Goal: Task Accomplishment & Management: Use online tool/utility

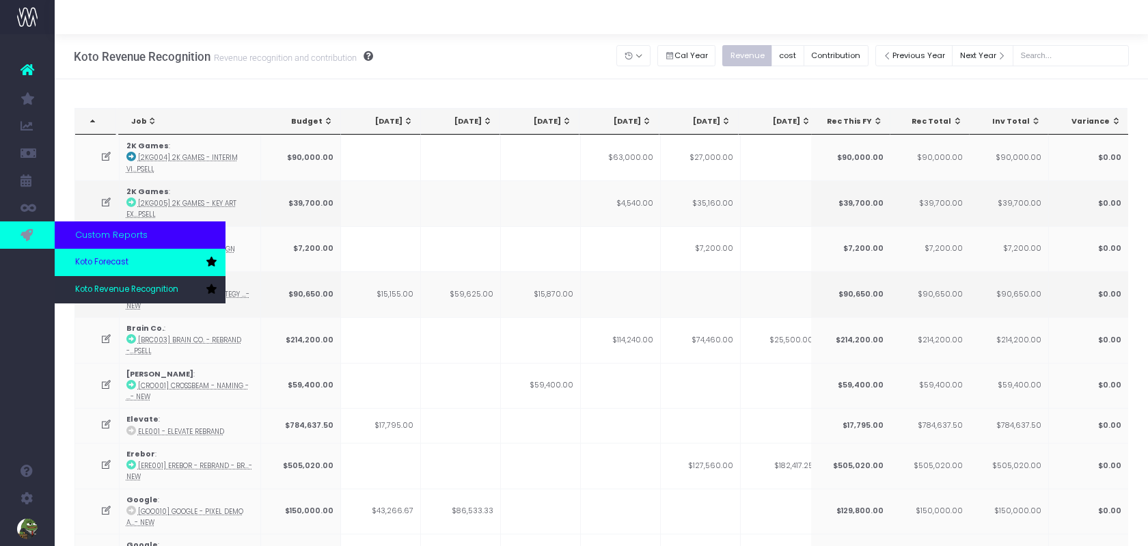
click at [85, 262] on span "Koto Forecast" at bounding box center [101, 262] width 53 height 12
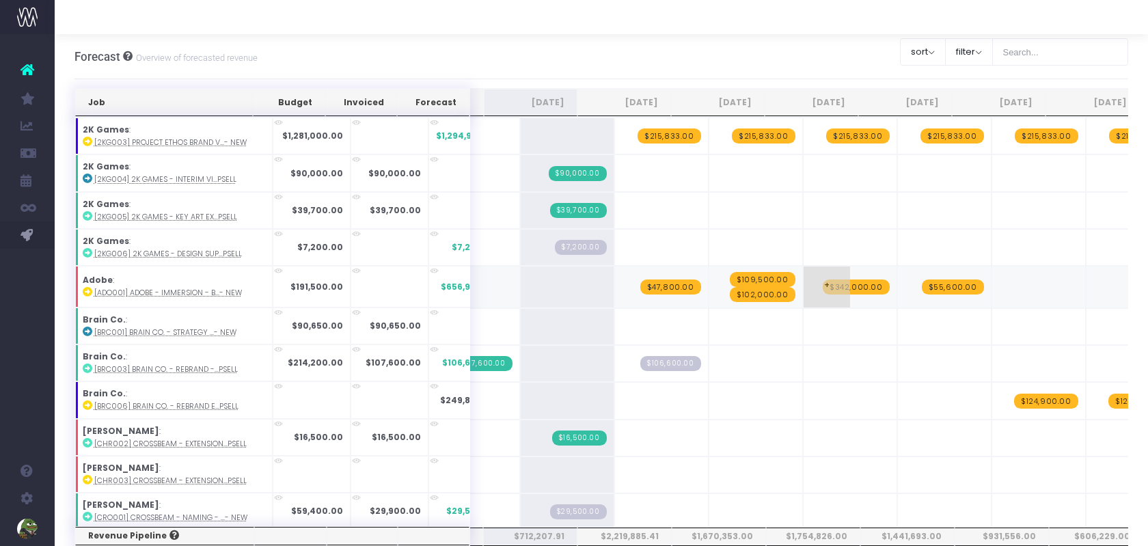
scroll to position [0, 241]
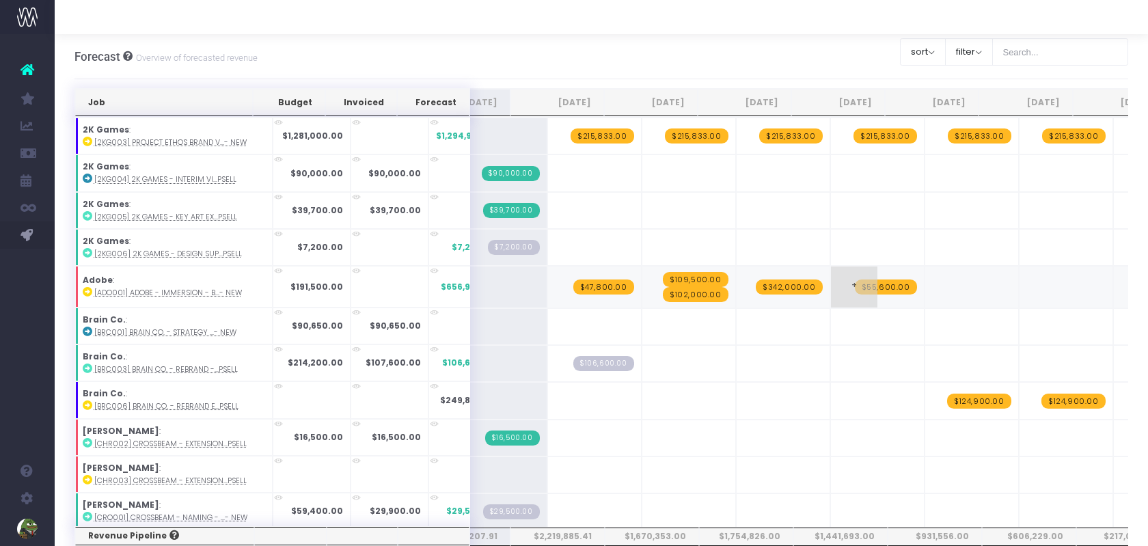
click at [855, 280] on span "$55,600.00" at bounding box center [886, 287] width 62 height 15
click at [758, 280] on span "$342,000.00" at bounding box center [789, 287] width 67 height 15
click at [580, 282] on span "$47,800.00" at bounding box center [604, 287] width 61 height 15
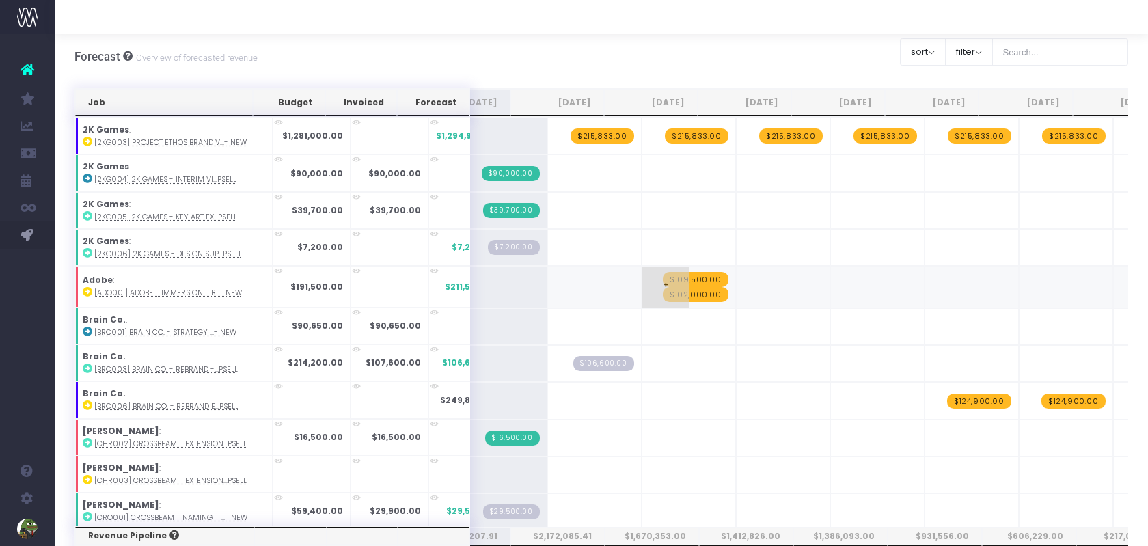
click at [663, 273] on span "$109,500.00" at bounding box center [696, 279] width 66 height 15
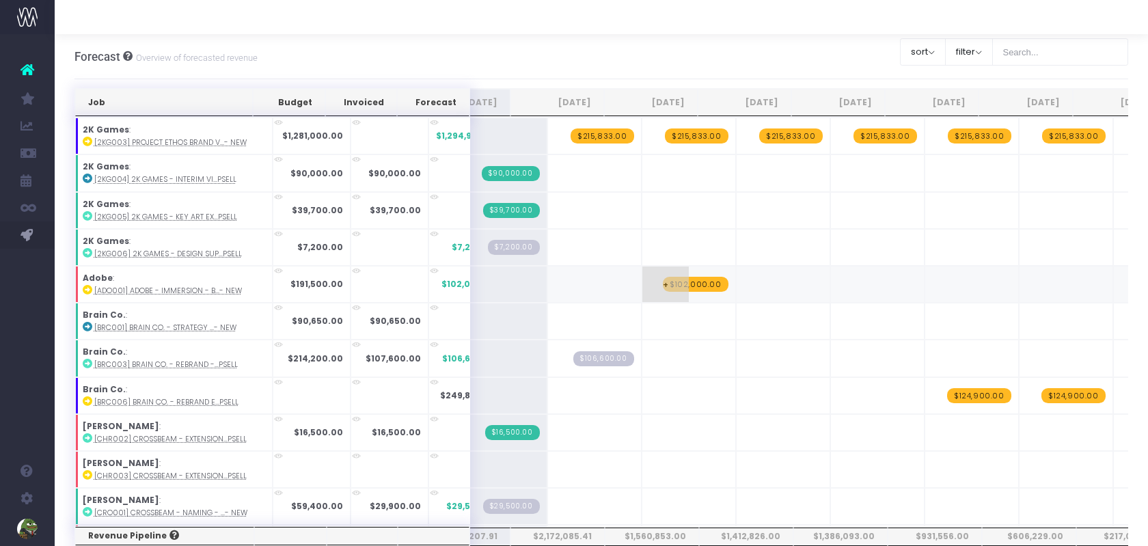
click at [665, 278] on span "$102,000.00" at bounding box center [696, 284] width 66 height 15
click at [548, 322] on span "+" at bounding box center [571, 322] width 46 height 36
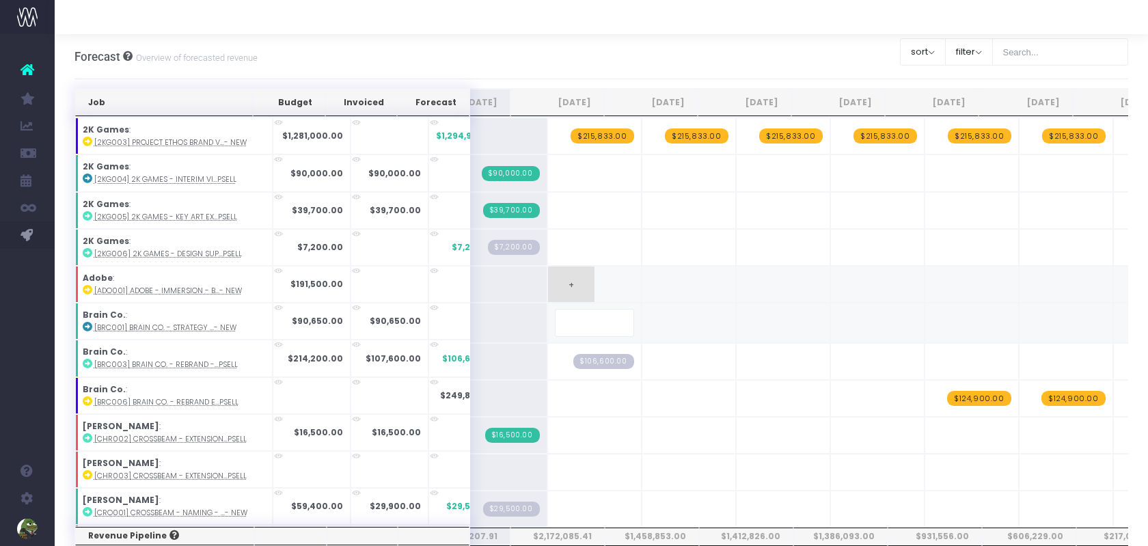
click at [548, 282] on span "+" at bounding box center [571, 285] width 46 height 36
type input "6700"
click at [578, 277] on span "$6,700.00" at bounding box center [606, 284] width 56 height 15
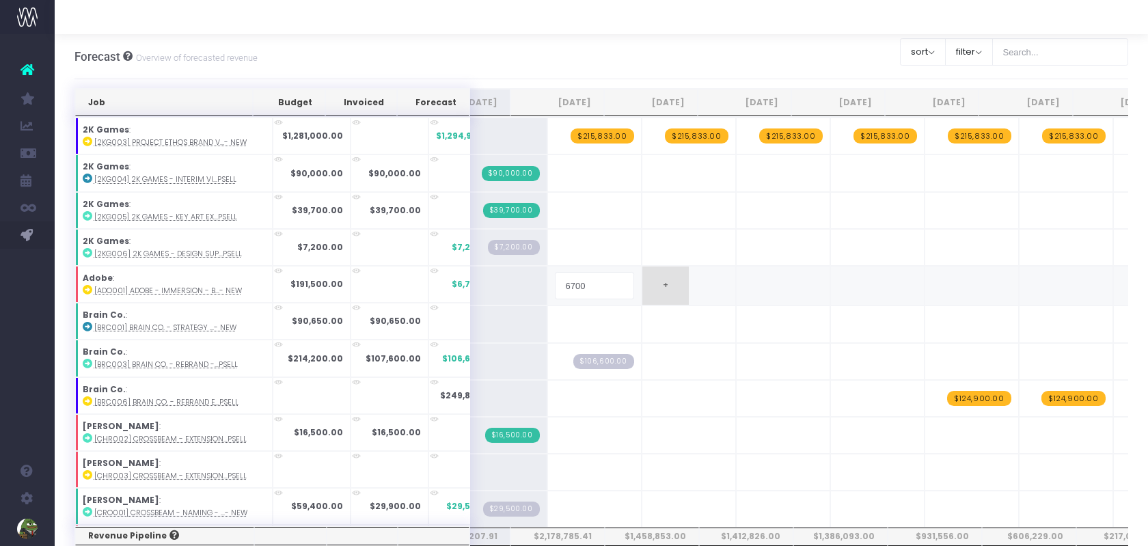
type input "67000"
click at [643, 291] on span "+" at bounding box center [666, 285] width 46 height 36
type input "57500"
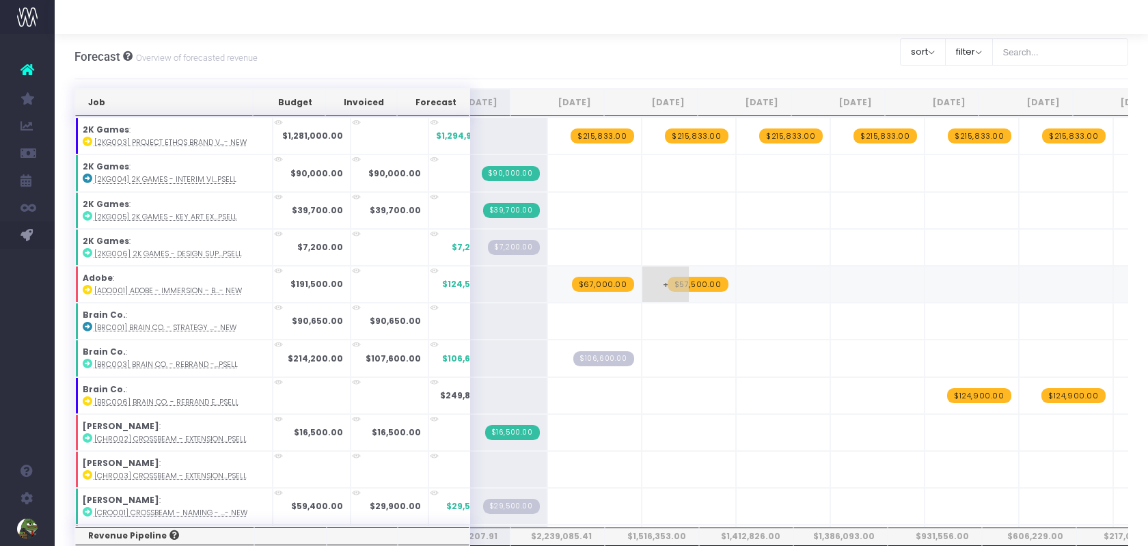
click at [643, 277] on span "+" at bounding box center [666, 285] width 46 height 36
click at [737, 274] on span "+" at bounding box center [760, 285] width 46 height 36
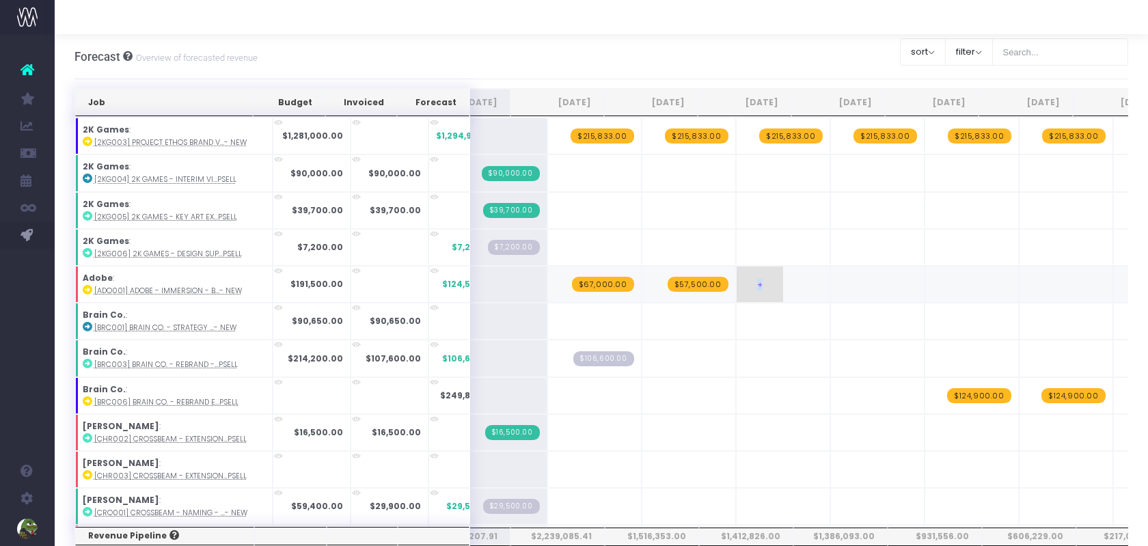
click at [737, 274] on span "+" at bounding box center [760, 285] width 46 height 36
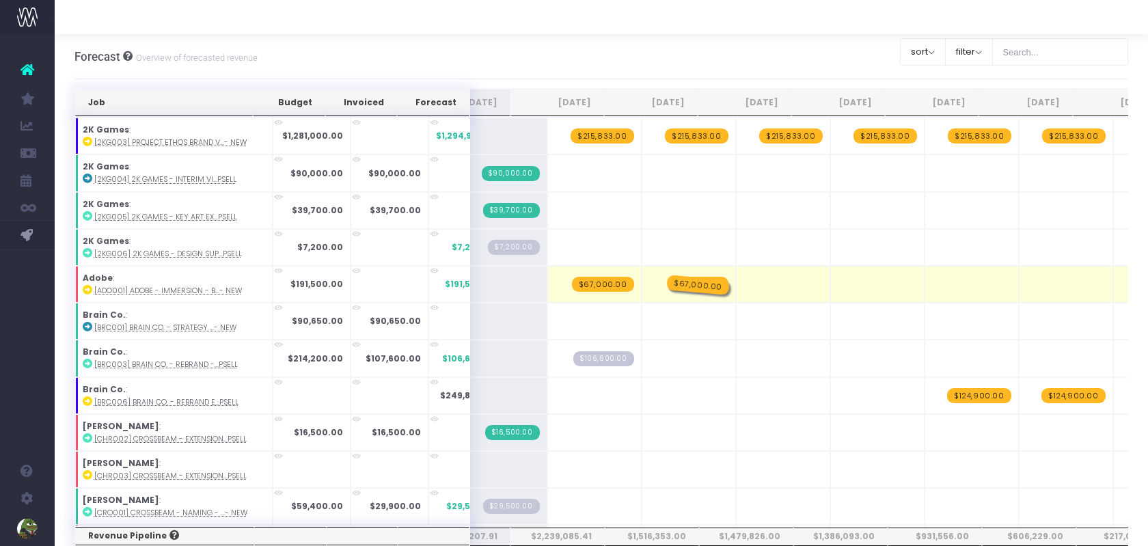
drag, startPoint x: 756, startPoint y: 278, endPoint x: 673, endPoint y: 278, distance: 82.7
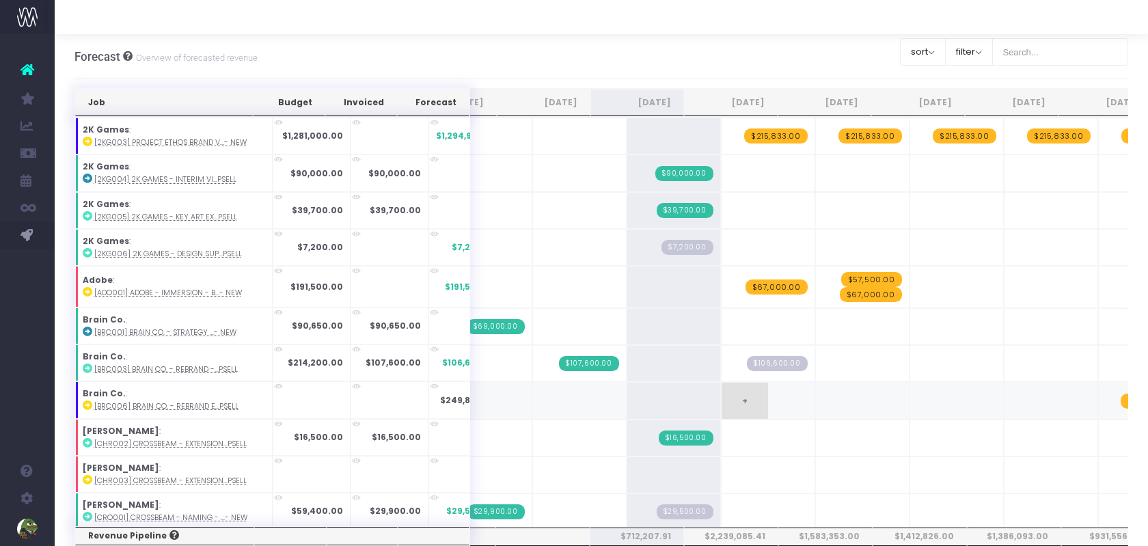
scroll to position [0, 168]
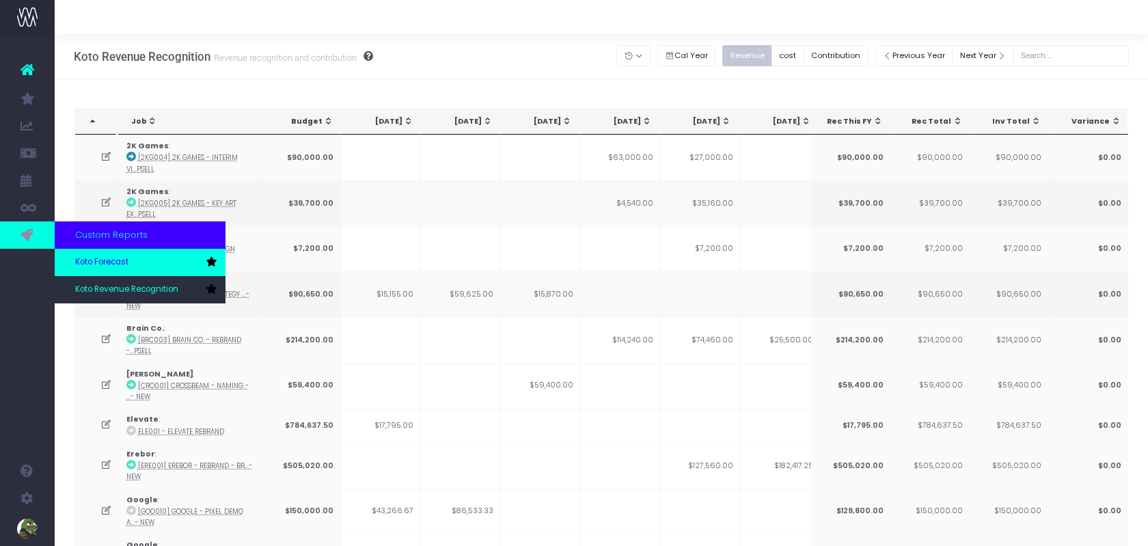
click at [98, 262] on span "Koto Forecast" at bounding box center [101, 262] width 53 height 12
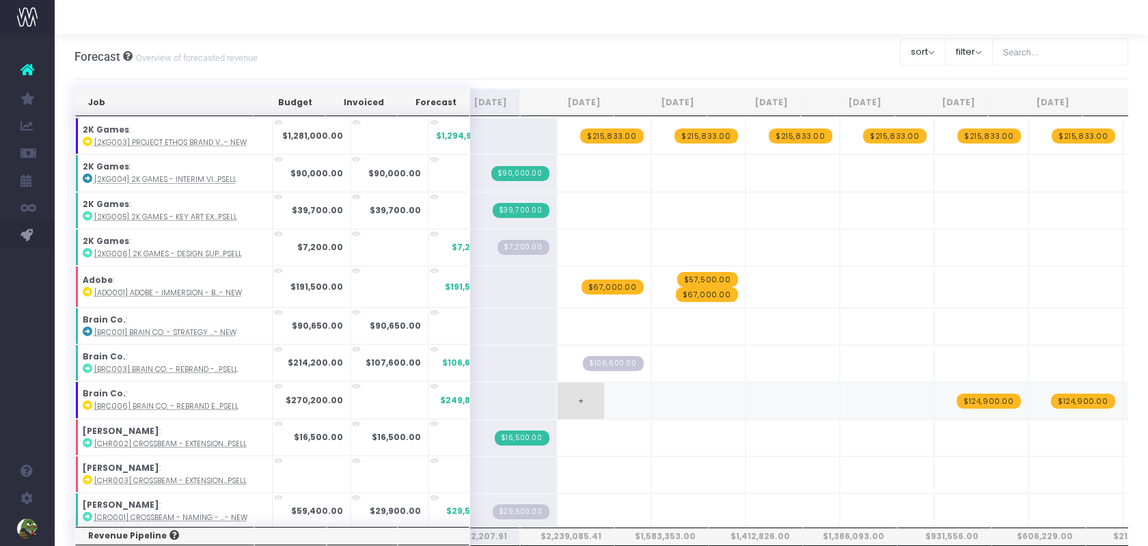
scroll to position [0, 388]
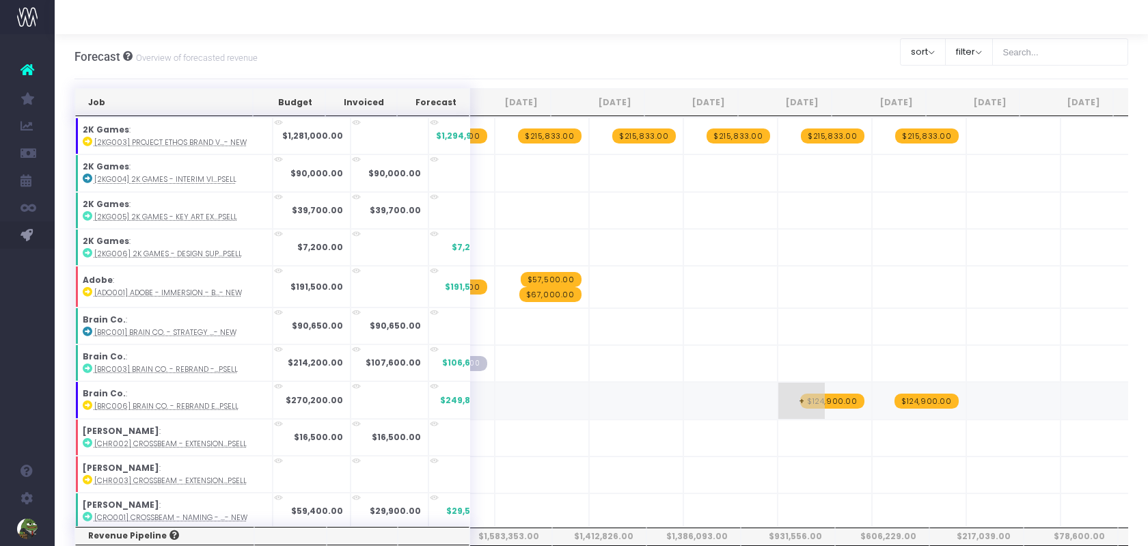
click at [793, 404] on td "+ $124,900.00" at bounding box center [825, 400] width 94 height 37
click at [800, 394] on span "$124,900.00" at bounding box center [832, 401] width 64 height 15
type input "202800"
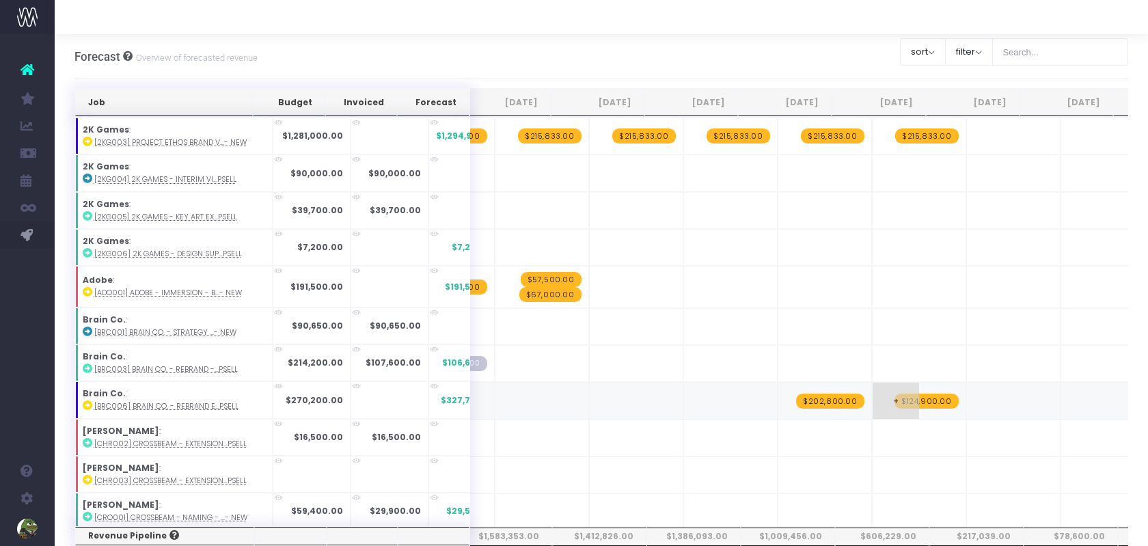
click at [895, 398] on span "$124,900.00" at bounding box center [927, 401] width 64 height 15
click at [873, 400] on span "+" at bounding box center [896, 401] width 46 height 36
click at [873, 399] on span "+" at bounding box center [896, 401] width 46 height 36
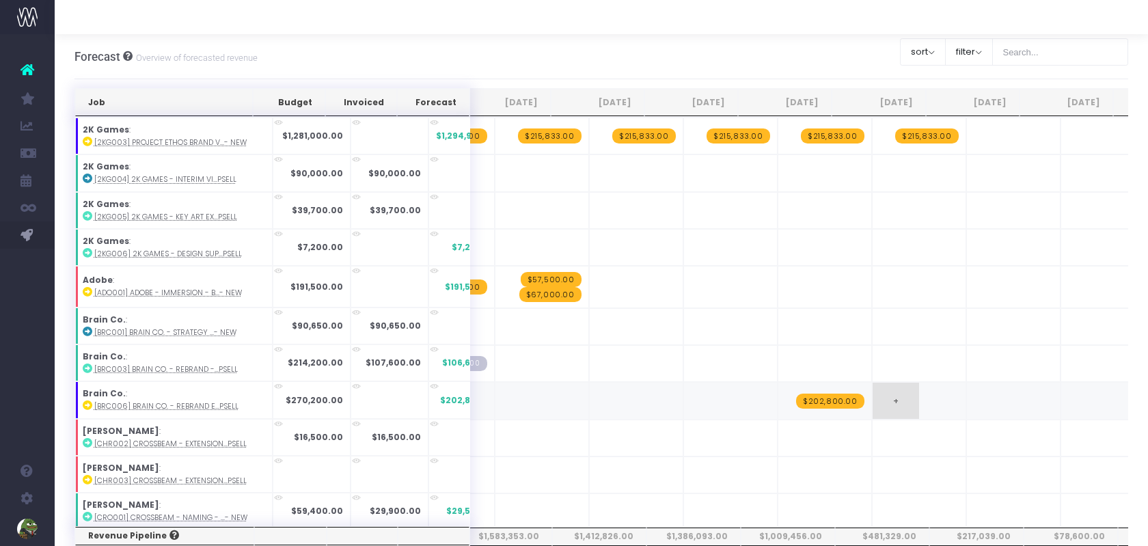
click at [873, 399] on span "+" at bounding box center [896, 401] width 46 height 36
click at [880, 399] on input "67400" at bounding box center [919, 401] width 79 height 27
click at [873, 366] on span "+" at bounding box center [896, 364] width 46 height 36
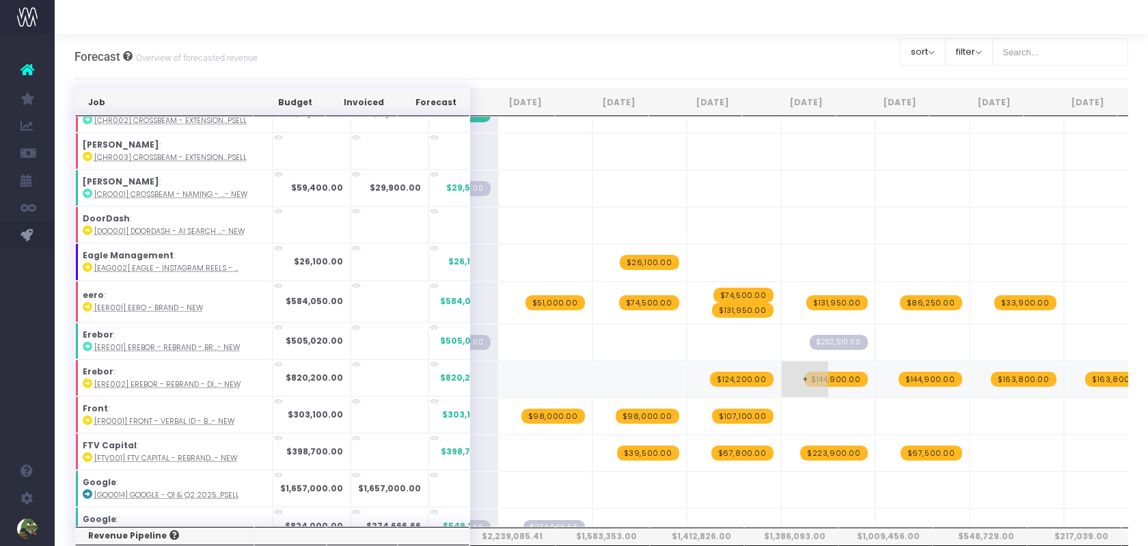
scroll to position [0, 0]
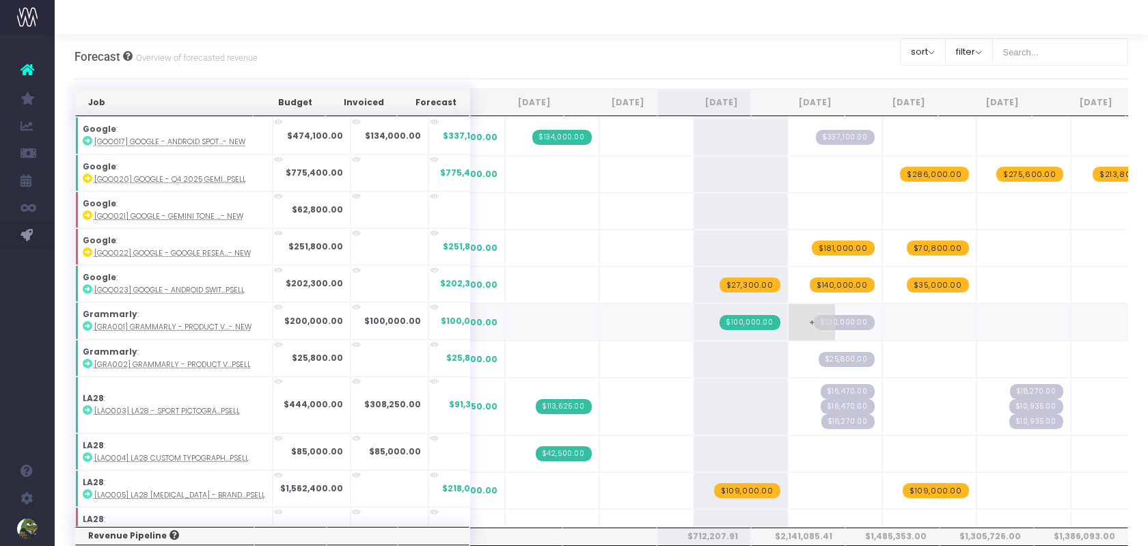
scroll to position [716, 0]
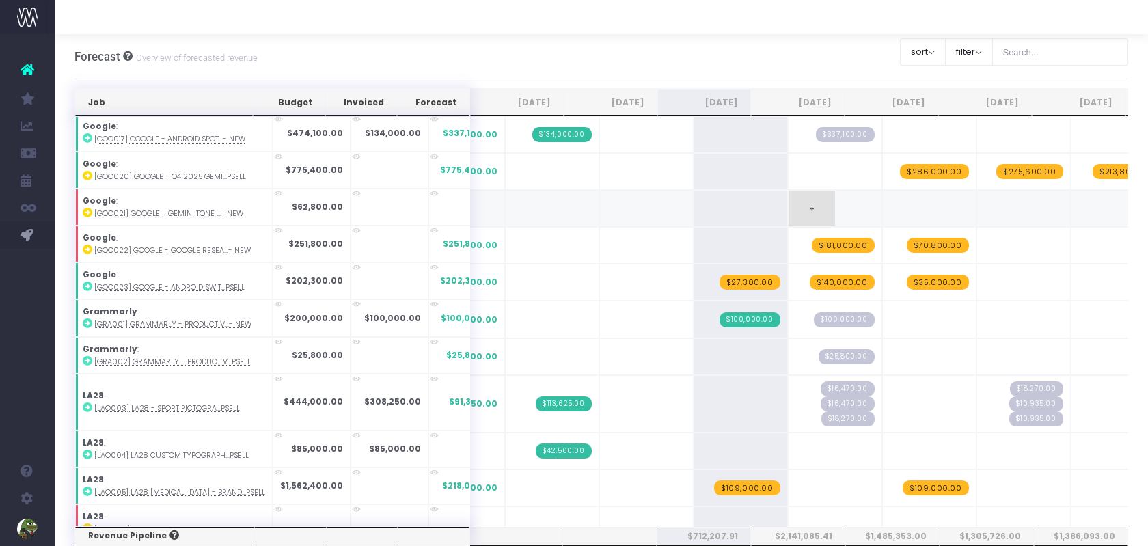
click at [789, 191] on span "+" at bounding box center [812, 209] width 46 height 36
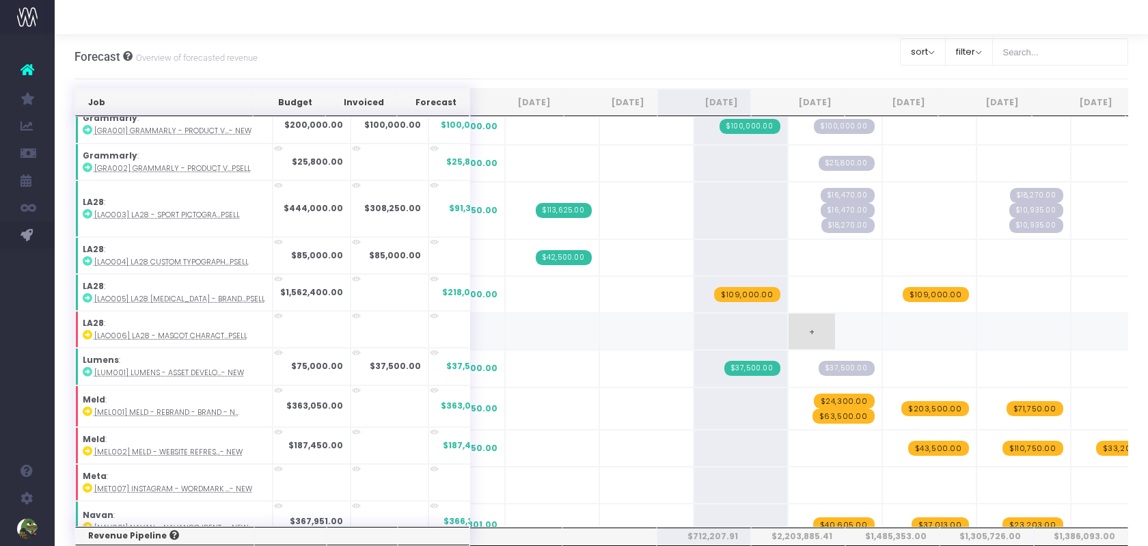
scroll to position [0, 0]
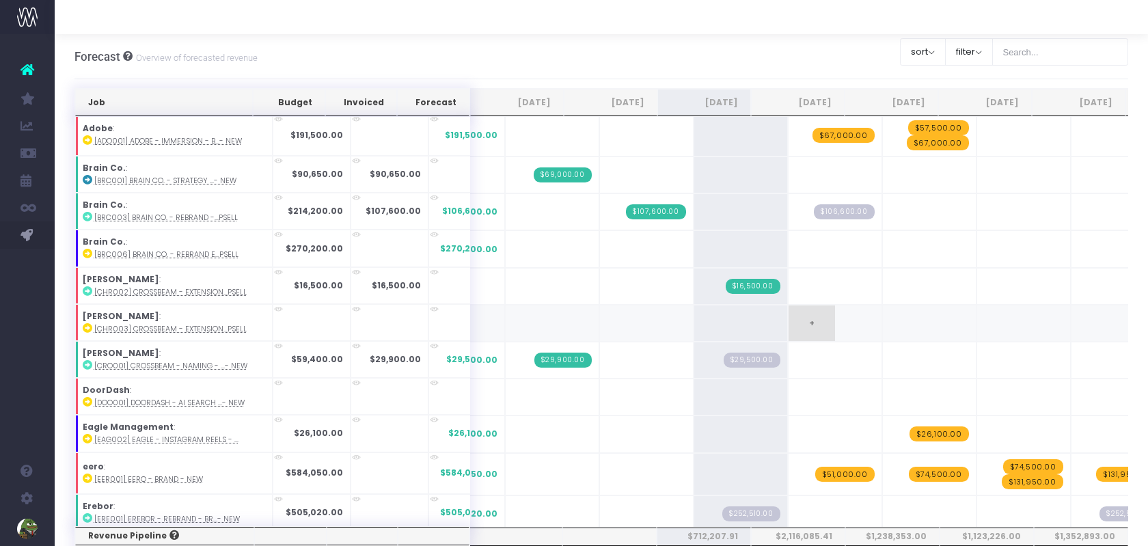
scroll to position [166, 0]
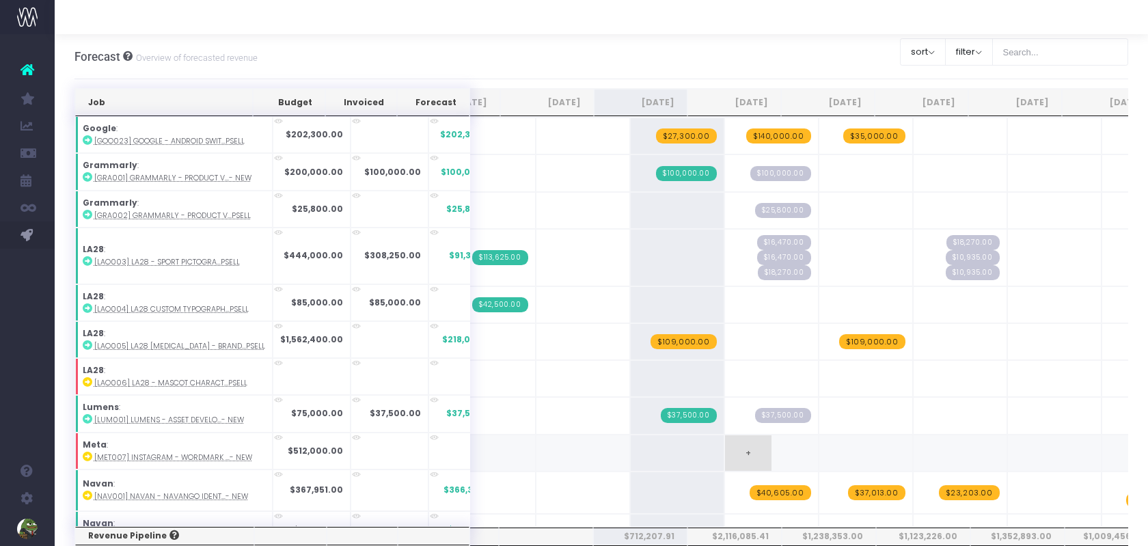
click at [725, 437] on span "+" at bounding box center [748, 453] width 46 height 36
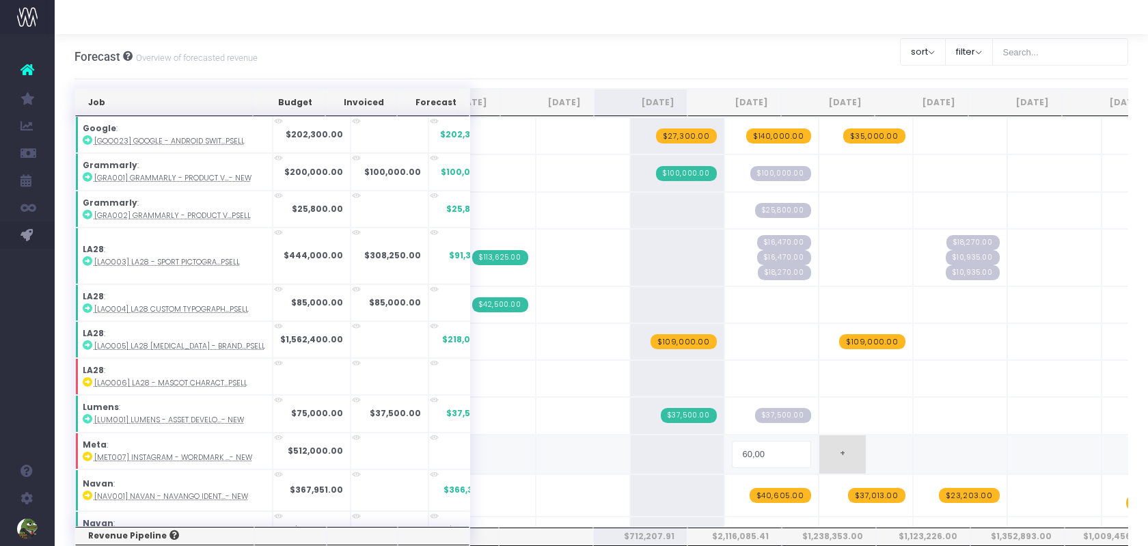
type input "60,000"
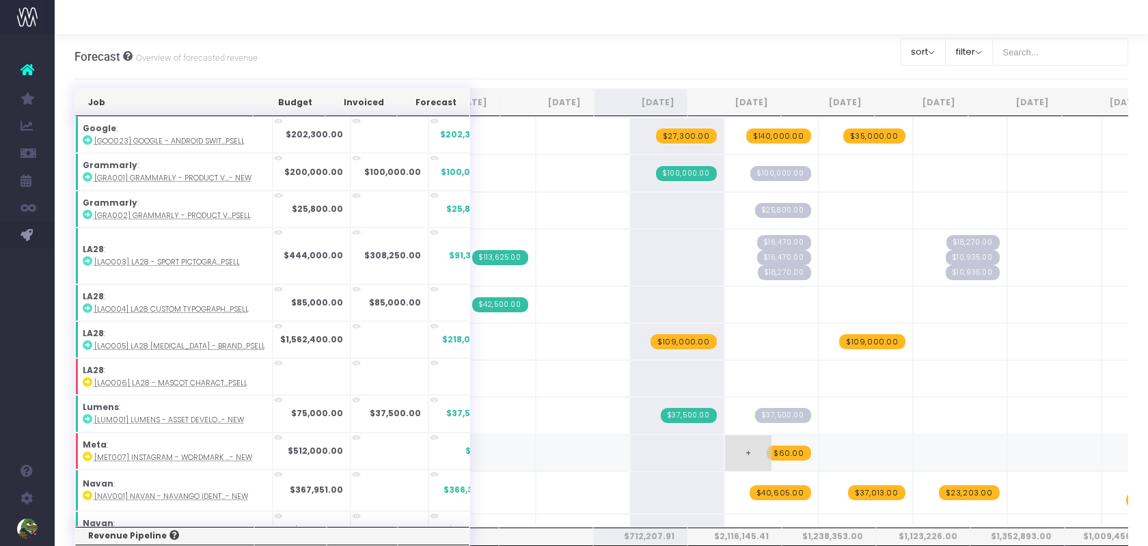
click at [754, 438] on td "+ $60.00" at bounding box center [772, 453] width 94 height 37
click at [767, 446] on span "$60.00" at bounding box center [789, 453] width 44 height 15
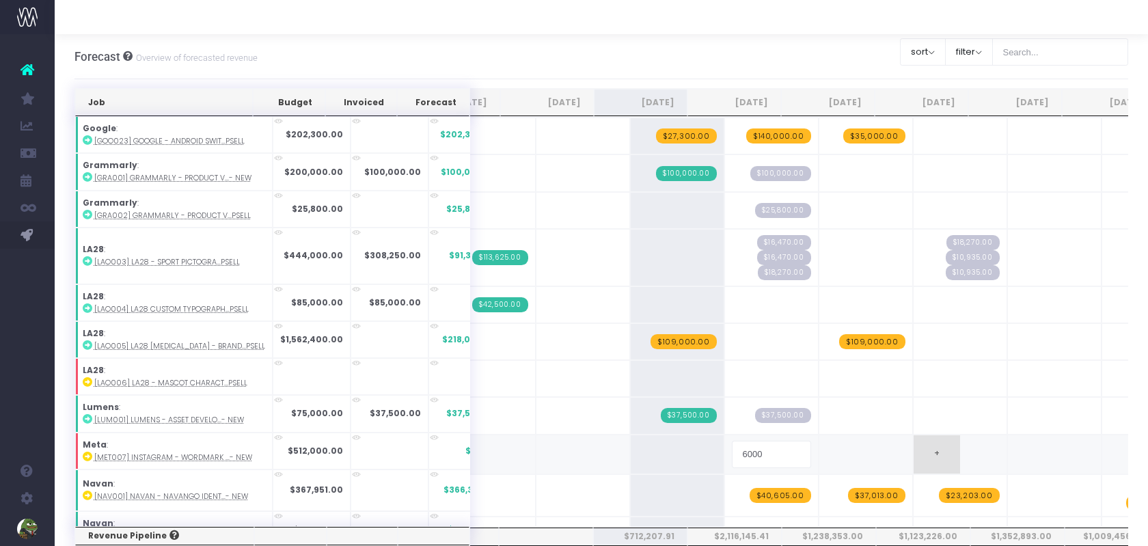
type input "60000"
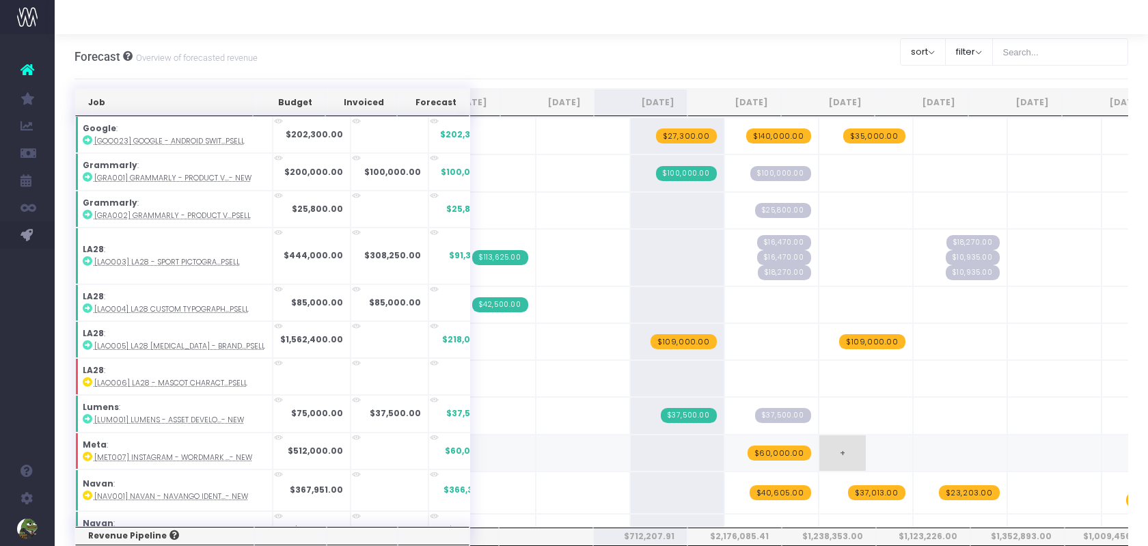
click at [820, 435] on span "+" at bounding box center [843, 453] width 46 height 36
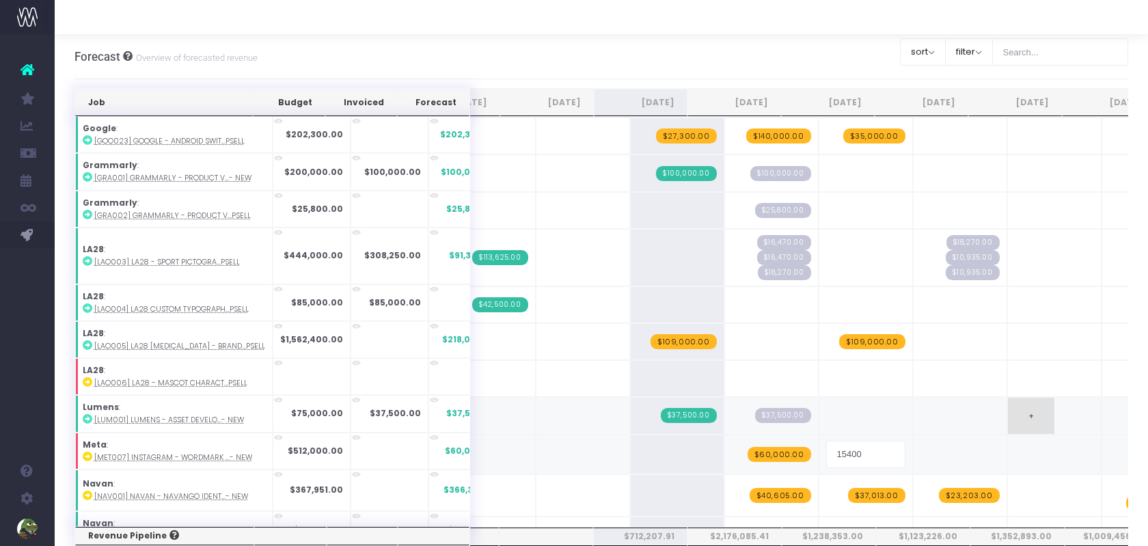
type input "154000"
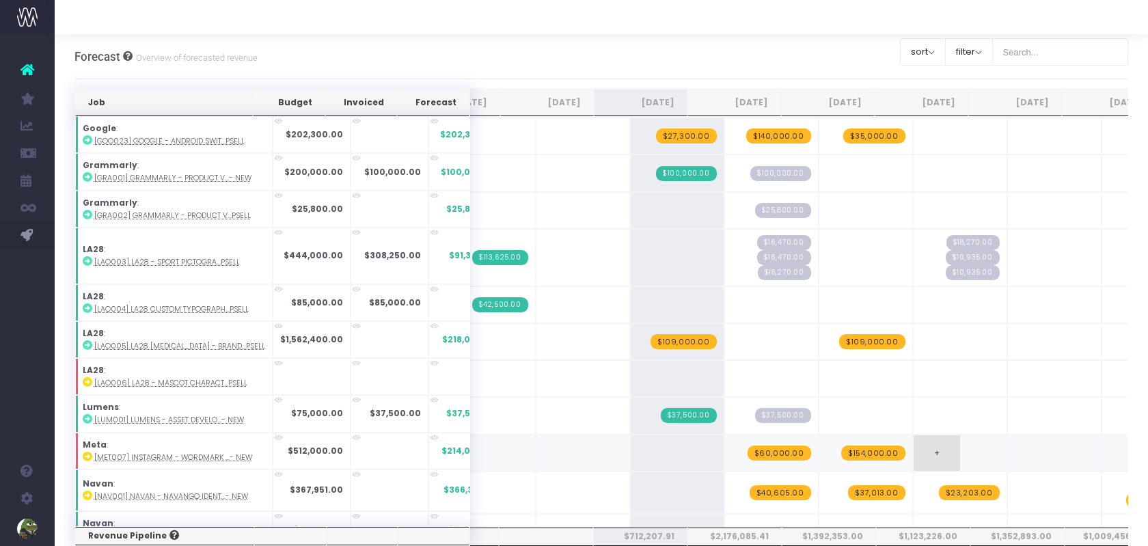
click at [914, 435] on span "+" at bounding box center [937, 453] width 46 height 36
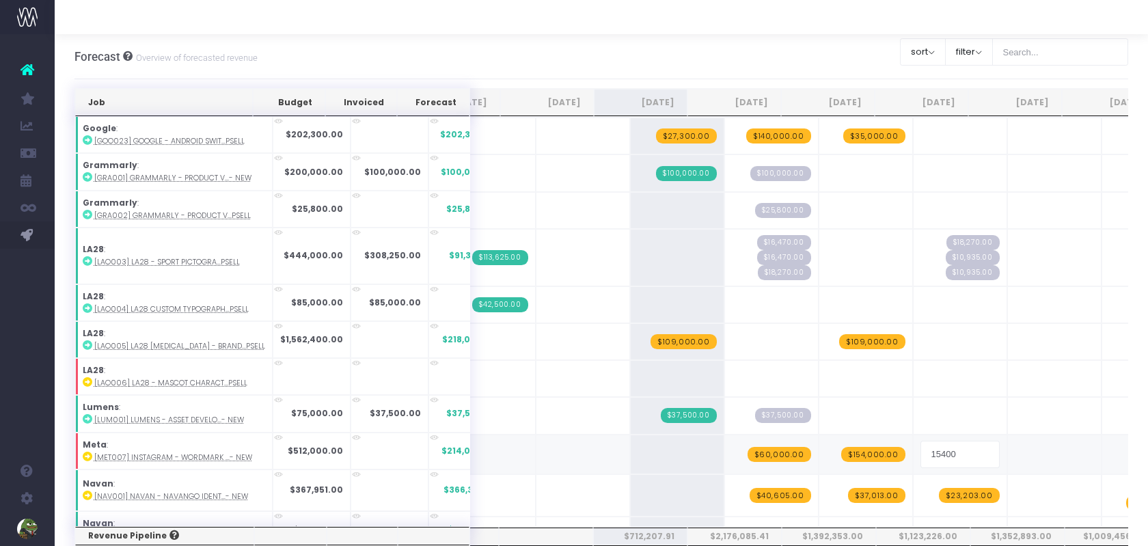
type input "154000"
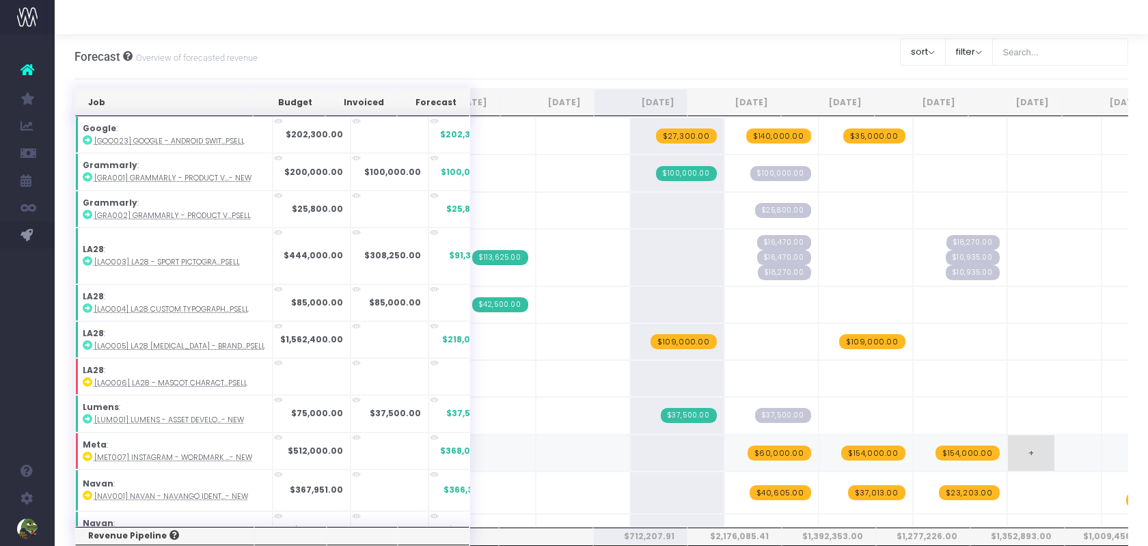
click at [1012, 435] on span "+" at bounding box center [1031, 453] width 46 height 36
